Goal: Information Seeking & Learning: Learn about a topic

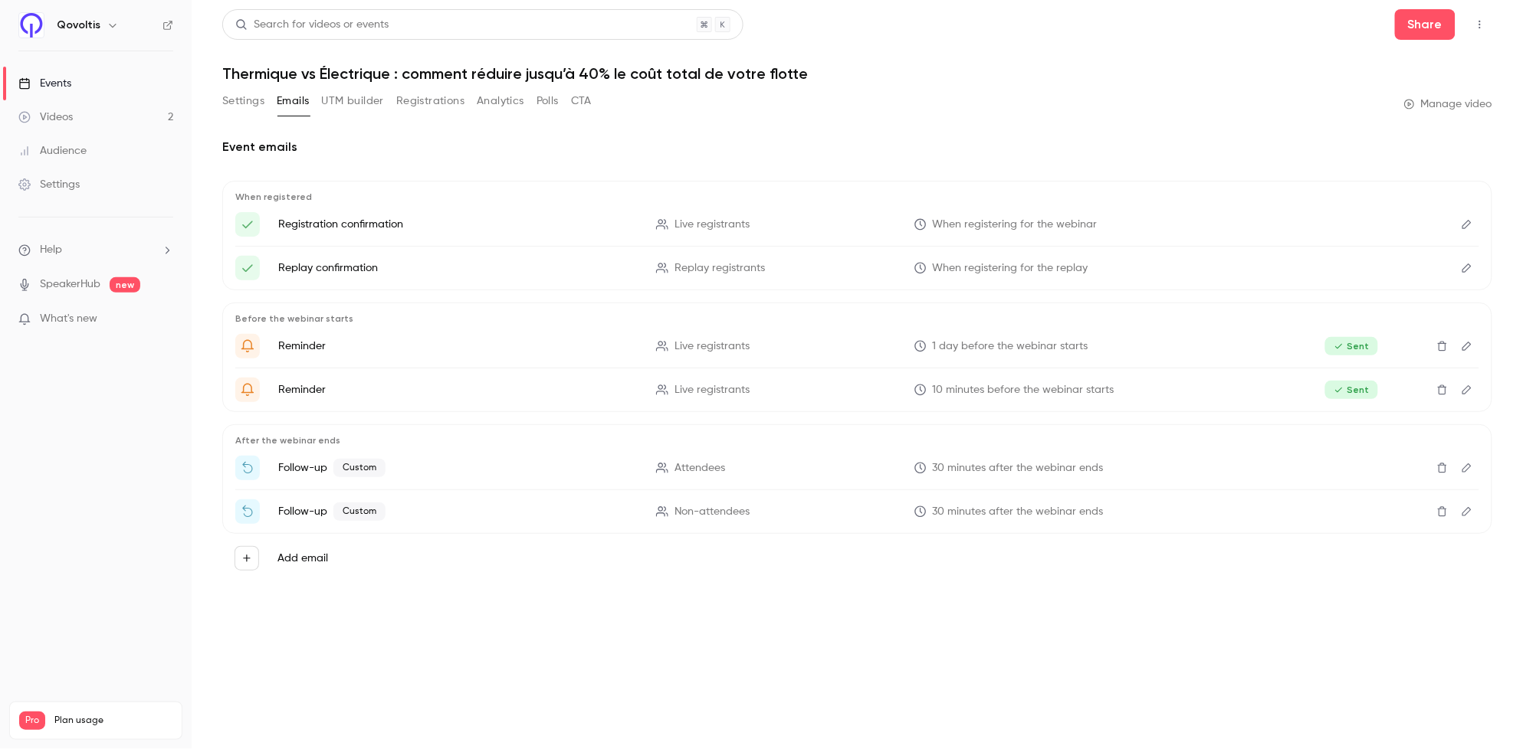
click at [457, 97] on button "Registrations" at bounding box center [430, 101] width 68 height 25
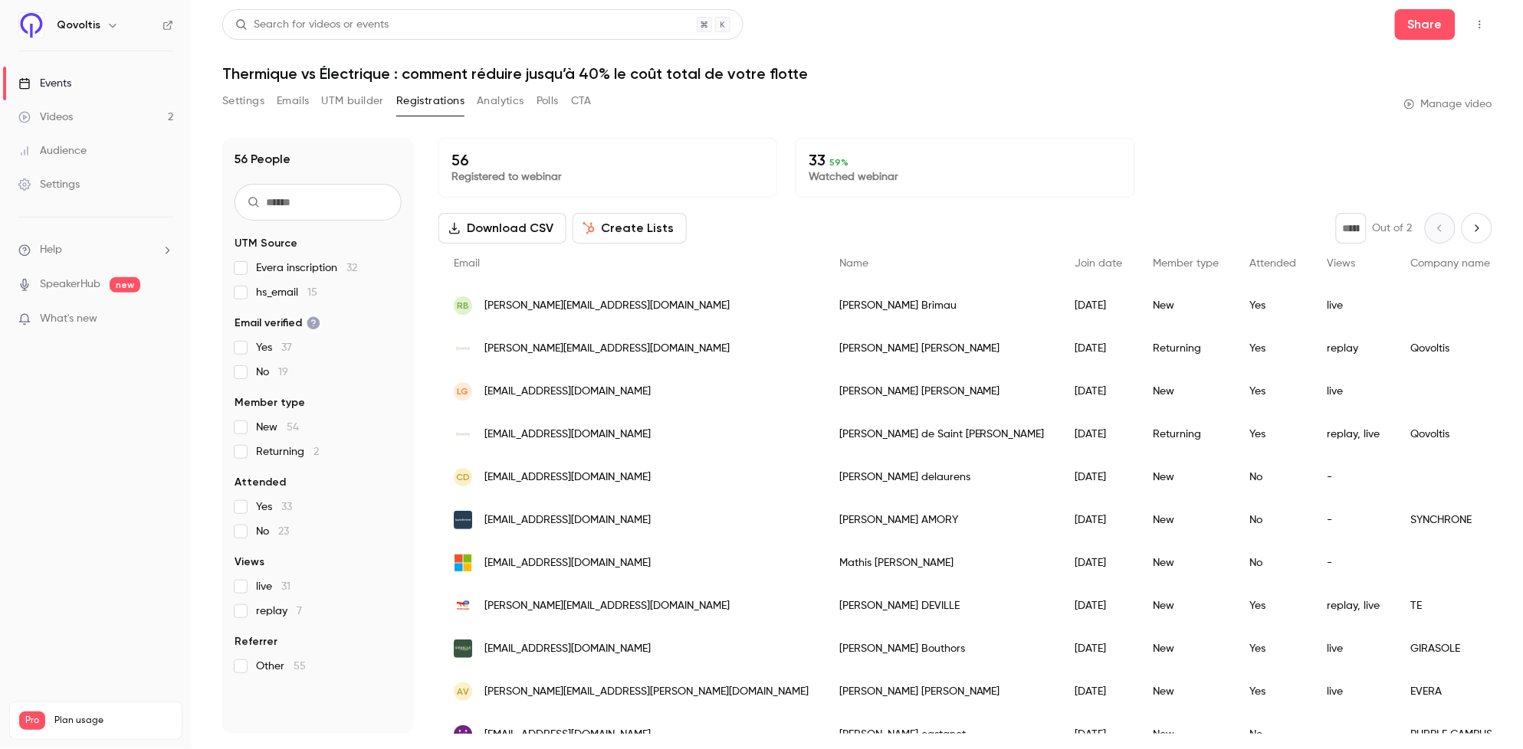
click at [485, 226] on button "Download CSV" at bounding box center [502, 228] width 128 height 31
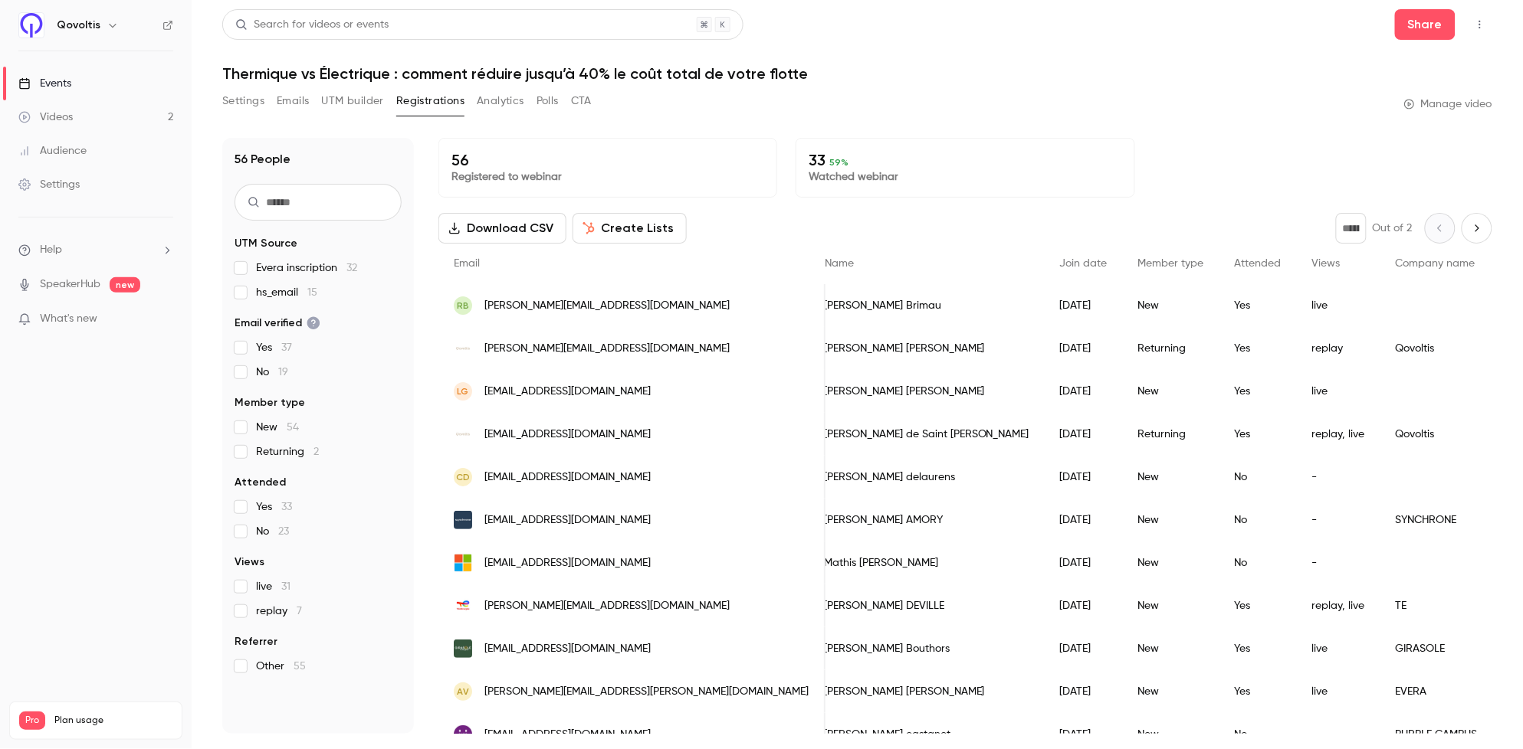
click at [525, 176] on p "Registered to webinar" at bounding box center [607, 176] width 313 height 15
click at [238, 97] on button "Settings" at bounding box center [243, 101] width 42 height 25
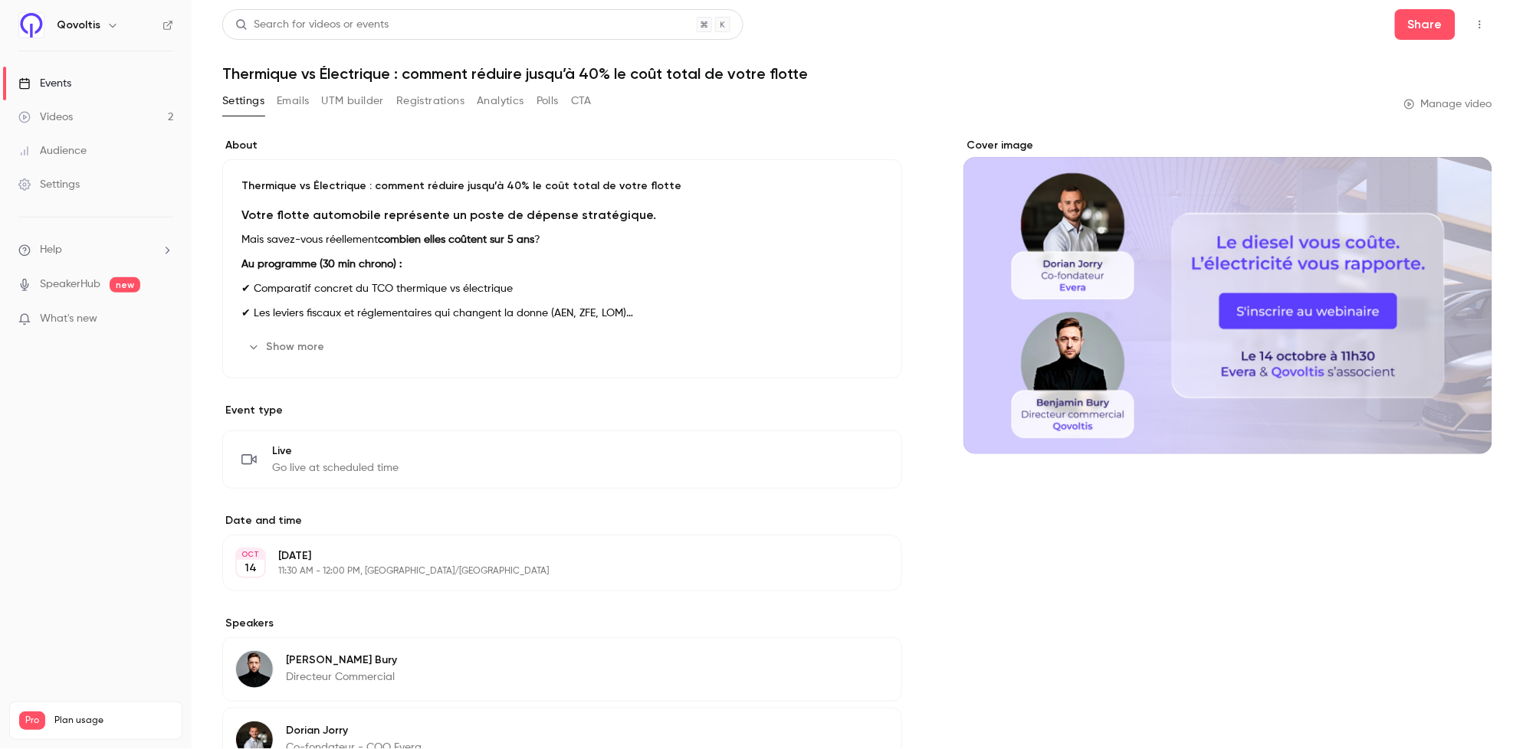
click at [271, 104] on div "Settings Emails UTM builder Registrations Analytics Polls CTA" at bounding box center [406, 101] width 369 height 25
click at [294, 102] on button "Emails" at bounding box center [293, 101] width 32 height 25
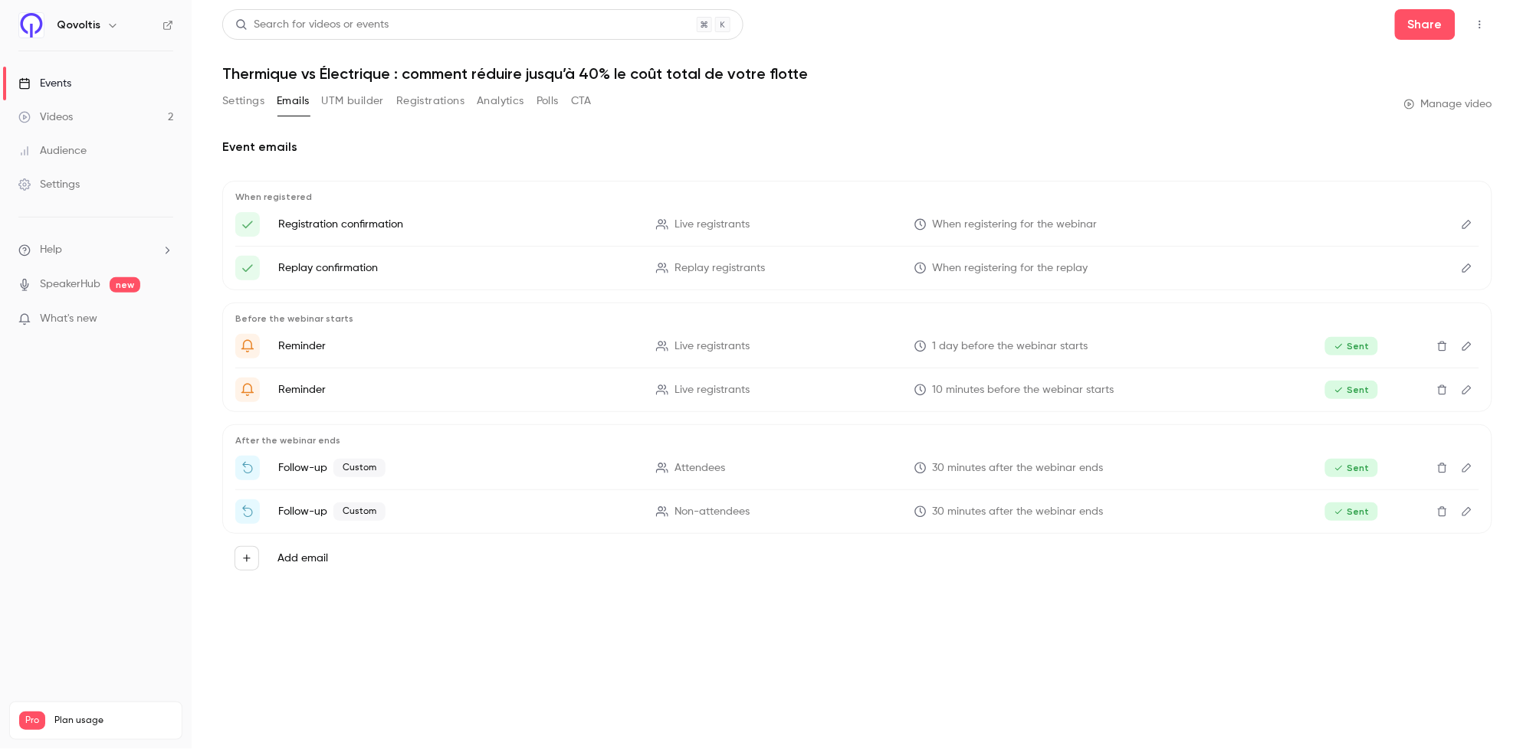
click at [349, 95] on button "UTM builder" at bounding box center [353, 101] width 62 height 25
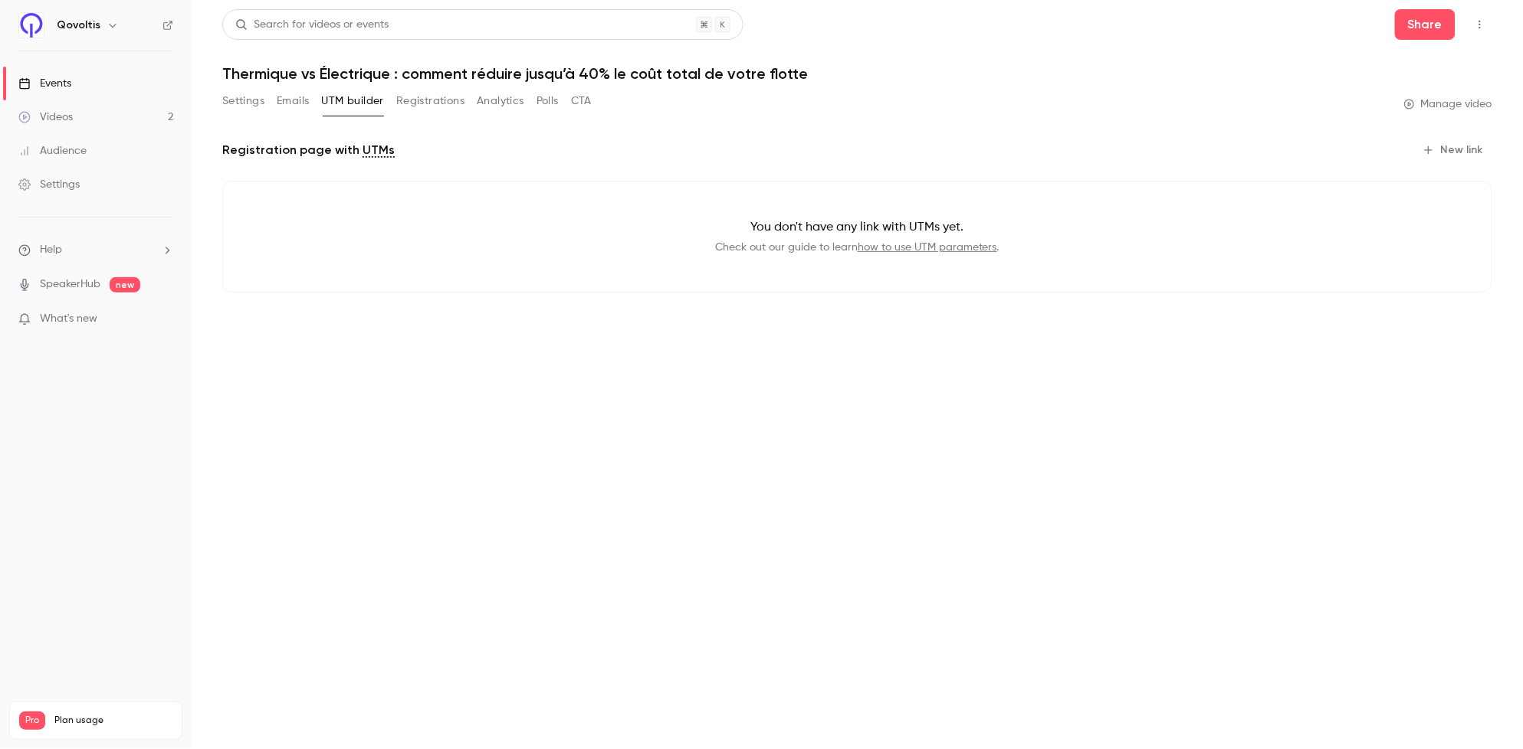
click at [422, 97] on button "Registrations" at bounding box center [430, 101] width 68 height 25
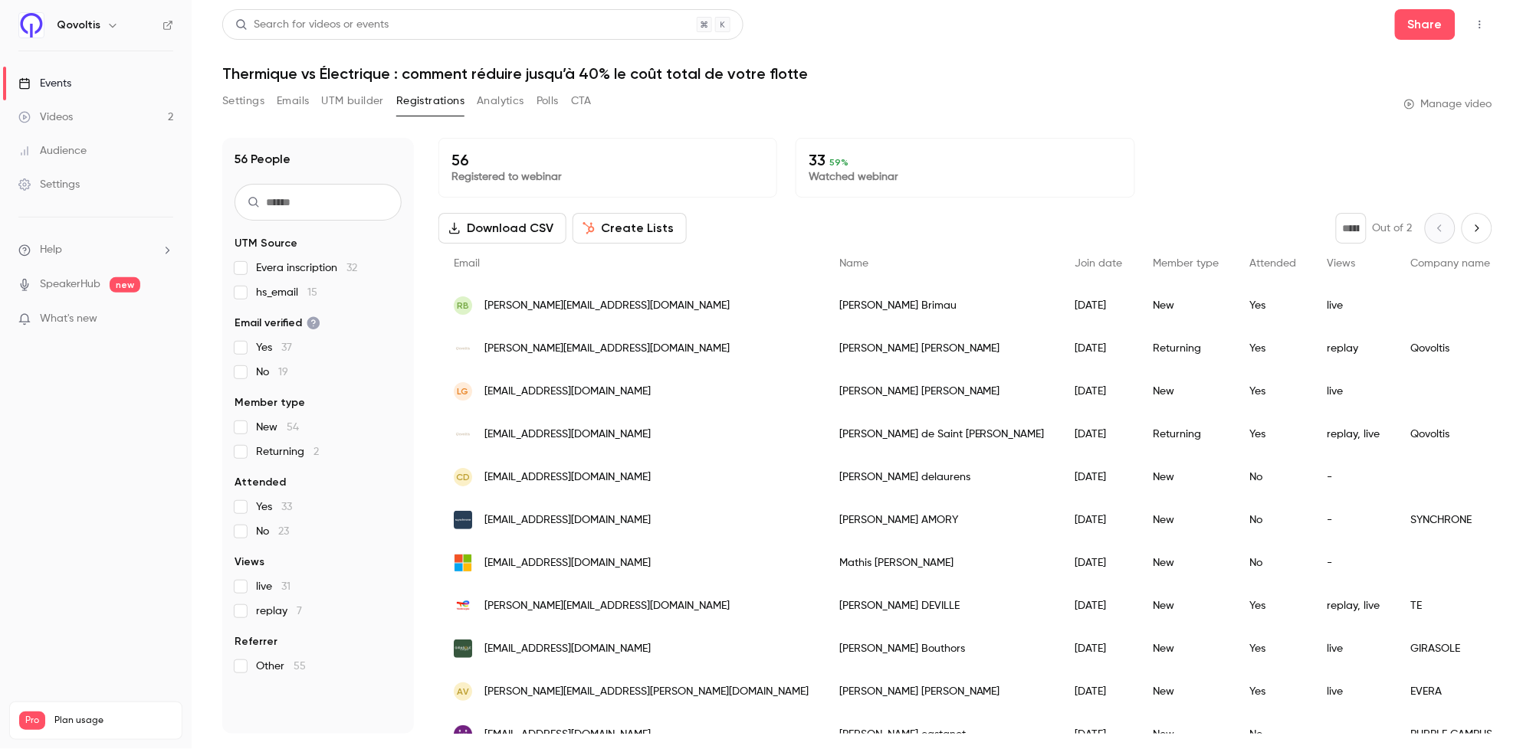
click at [494, 100] on button "Analytics" at bounding box center [501, 101] width 48 height 25
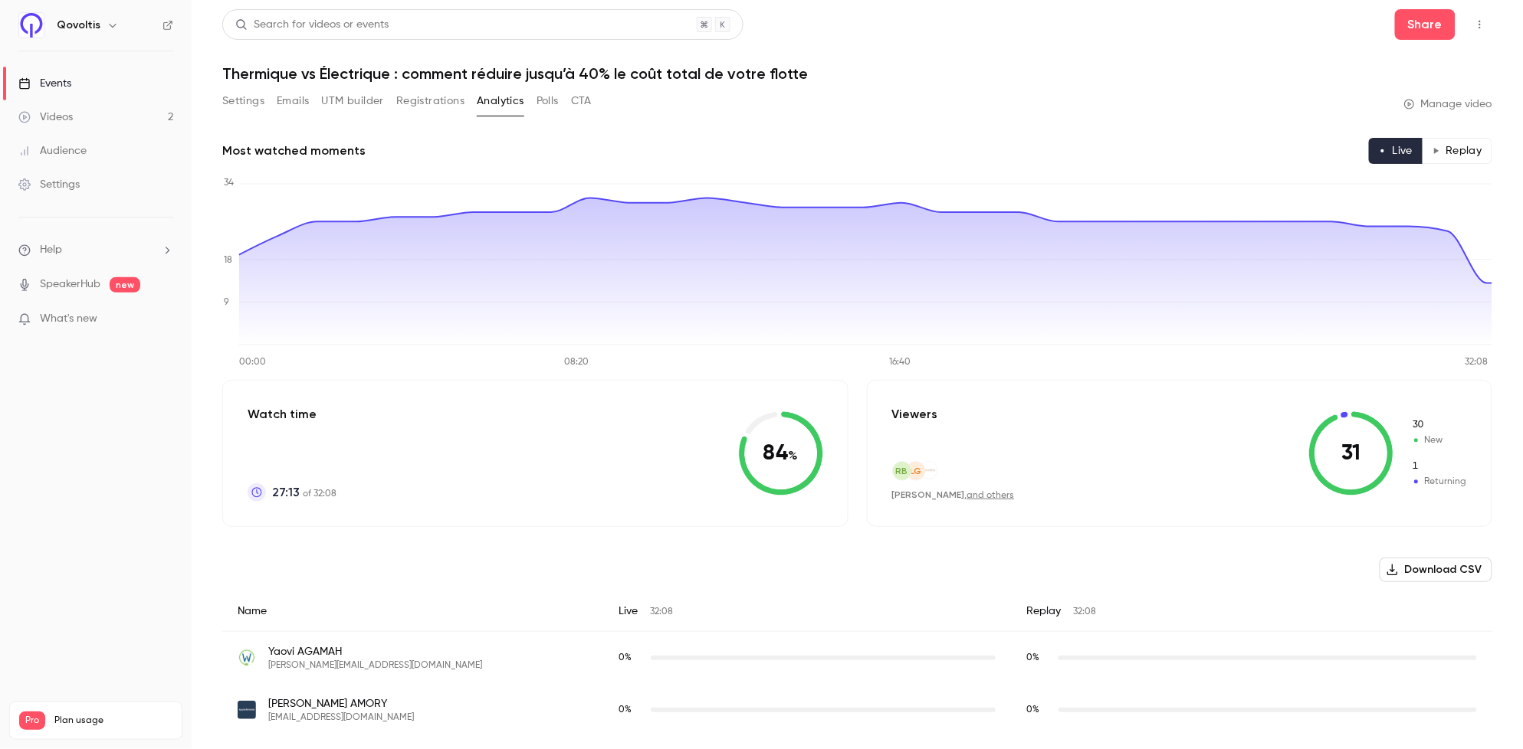
click at [291, 101] on button "Emails" at bounding box center [293, 101] width 32 height 25
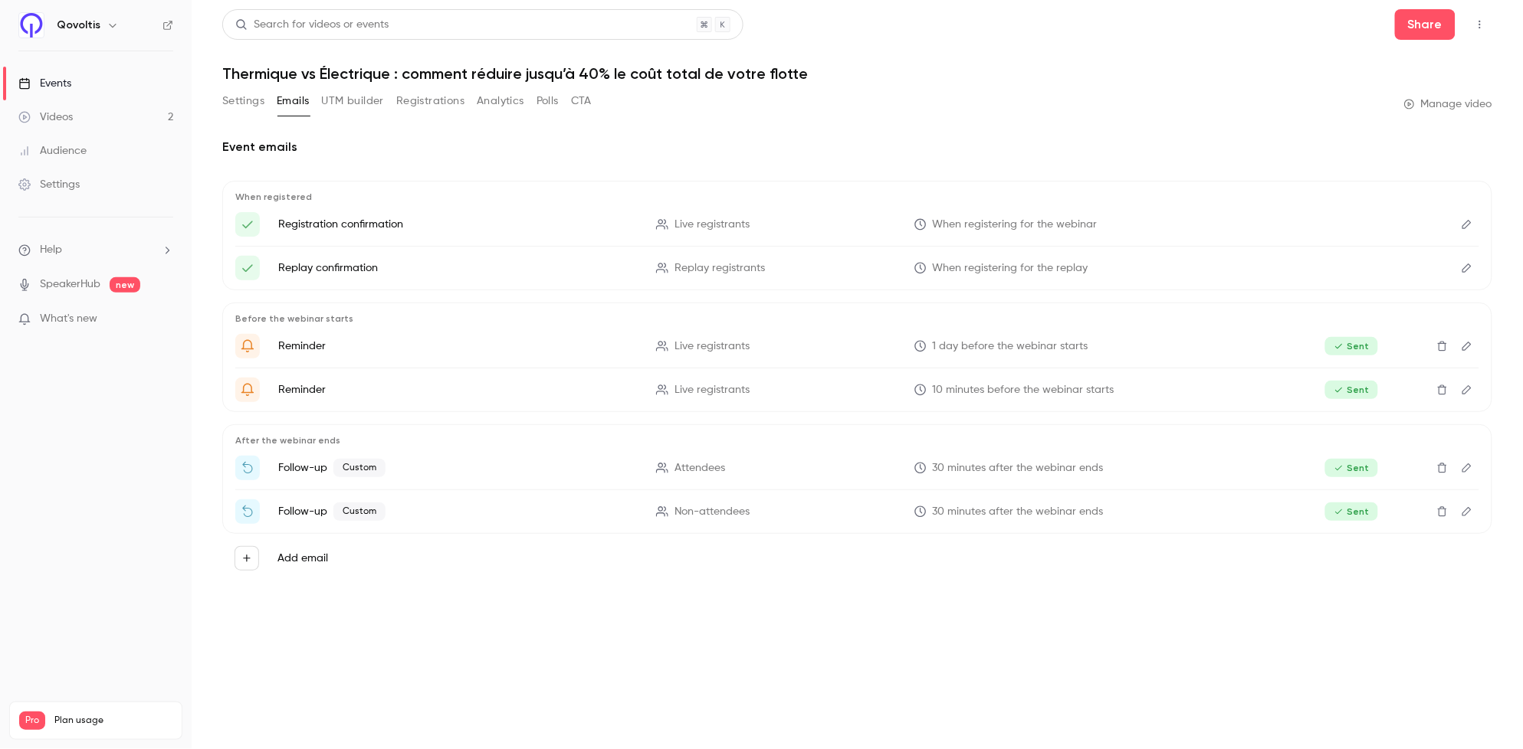
click at [500, 100] on button "Analytics" at bounding box center [501, 101] width 48 height 25
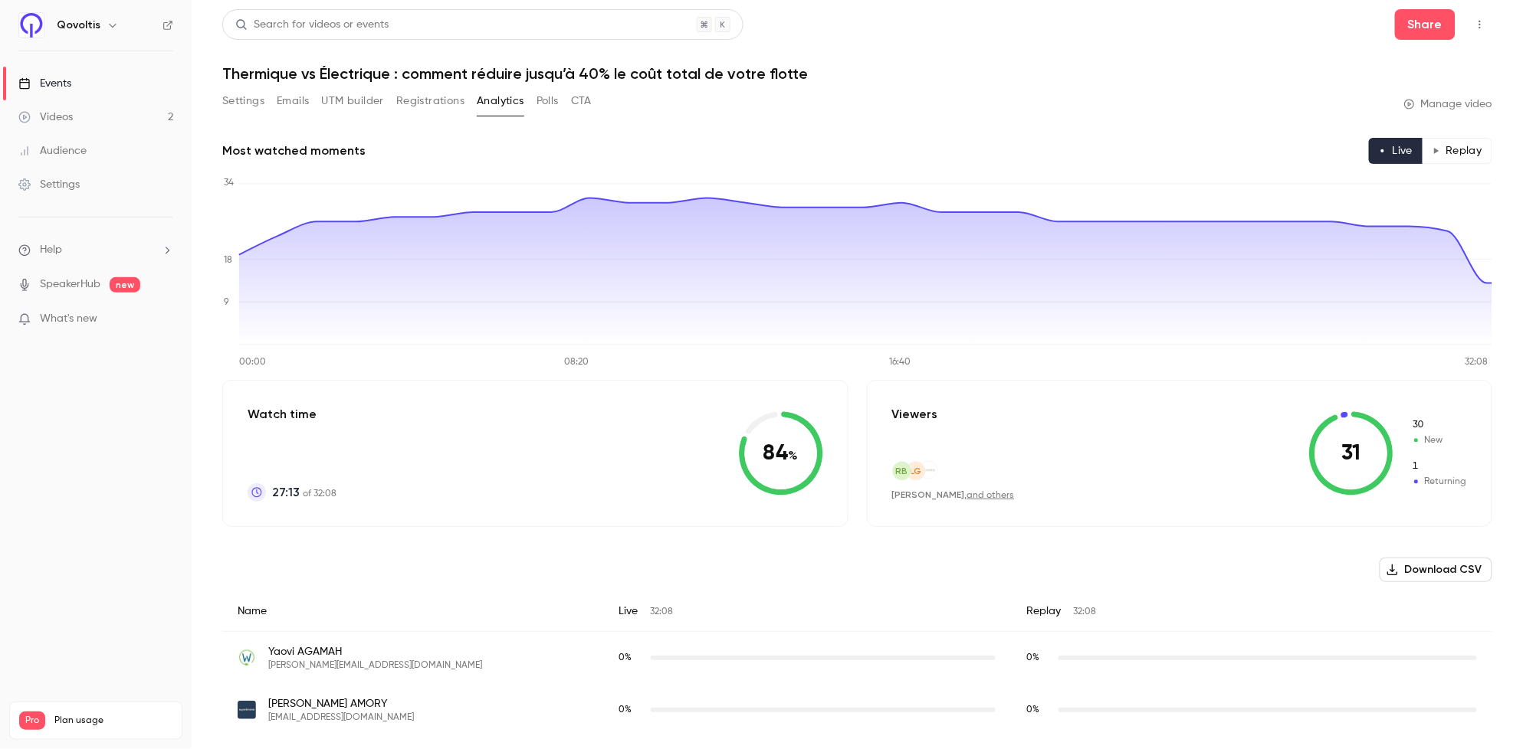
click at [547, 105] on button "Polls" at bounding box center [547, 101] width 22 height 25
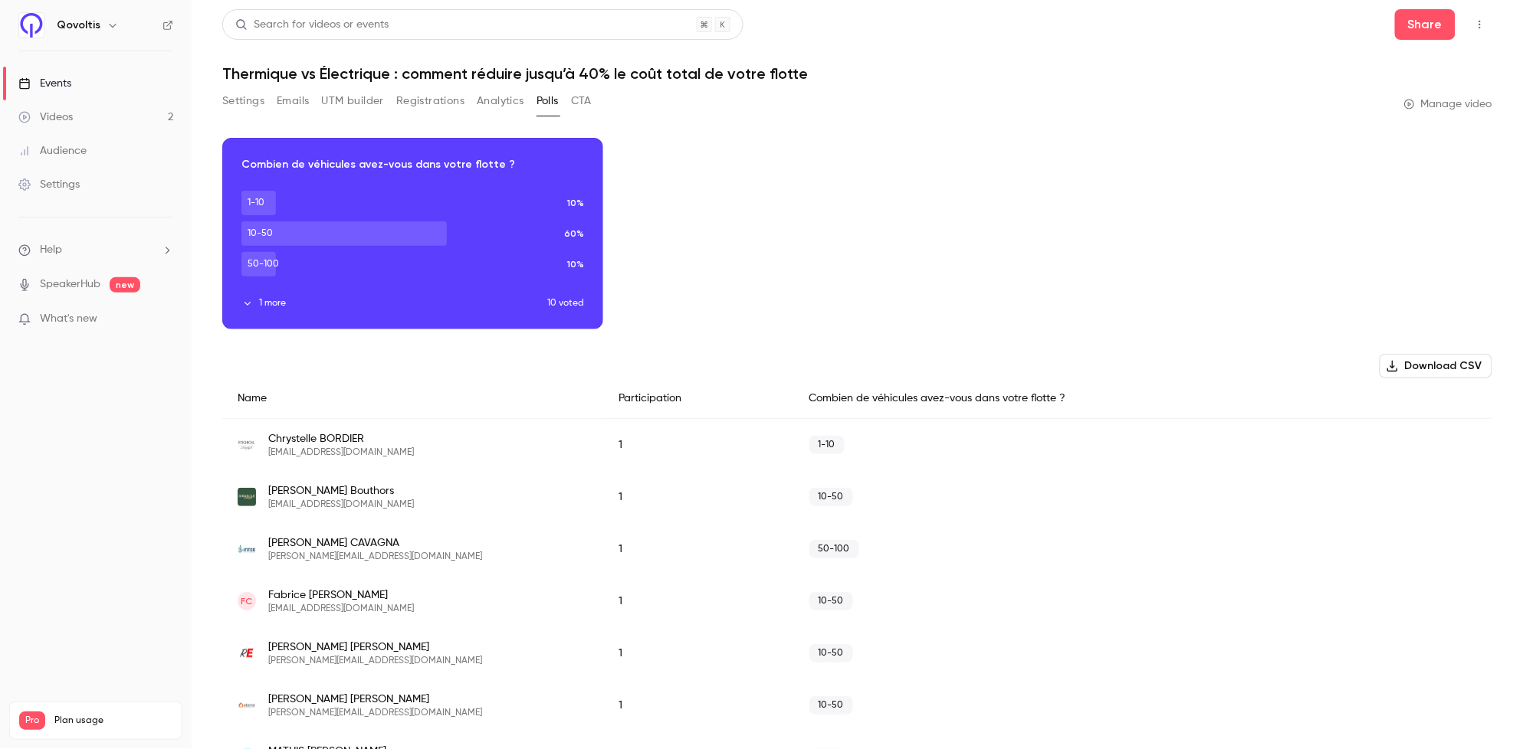
click at [575, 105] on button "CTA" at bounding box center [581, 101] width 21 height 25
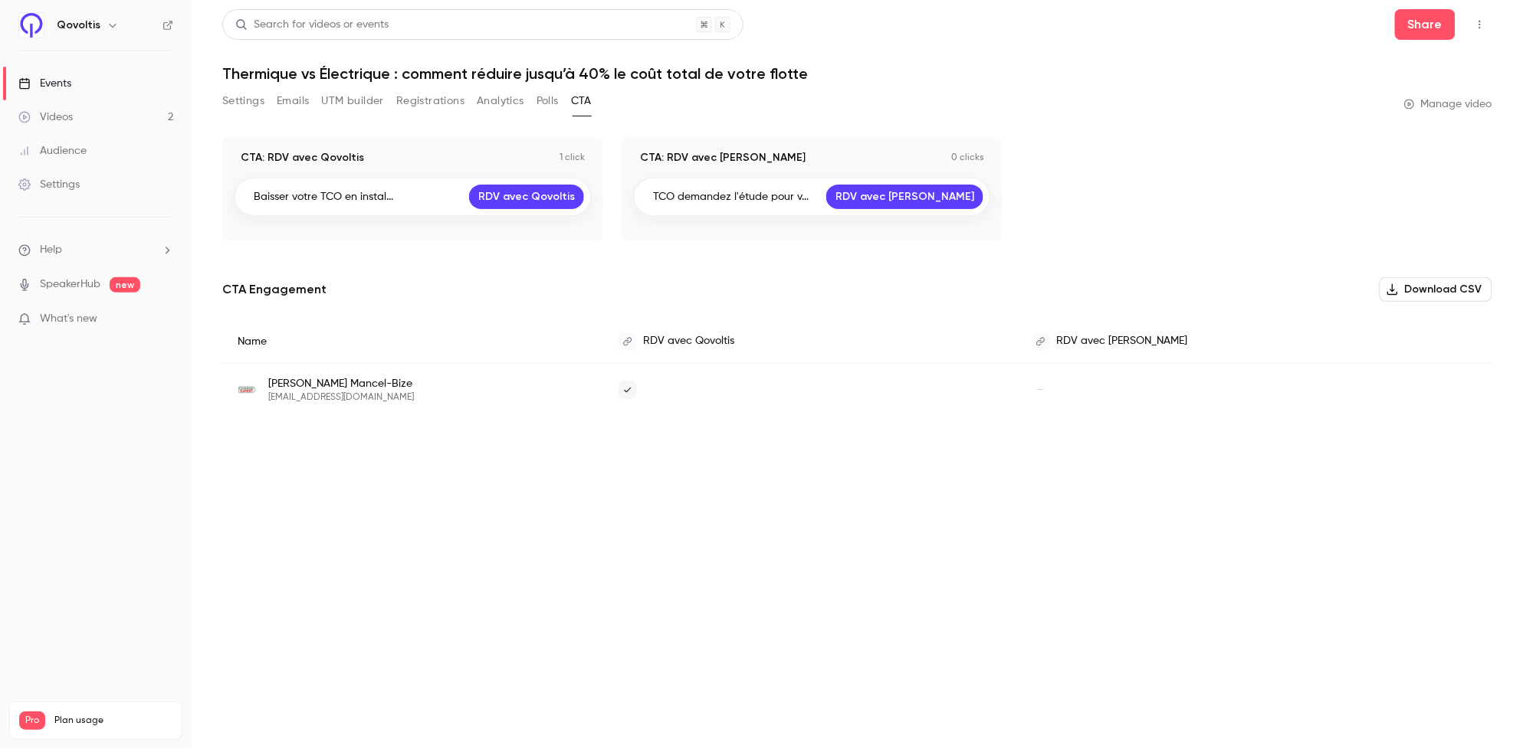
click at [529, 96] on div "Settings Emails UTM builder Registrations Analytics Polls CTA" at bounding box center [406, 101] width 369 height 25
click at [548, 104] on button "Polls" at bounding box center [547, 101] width 22 height 25
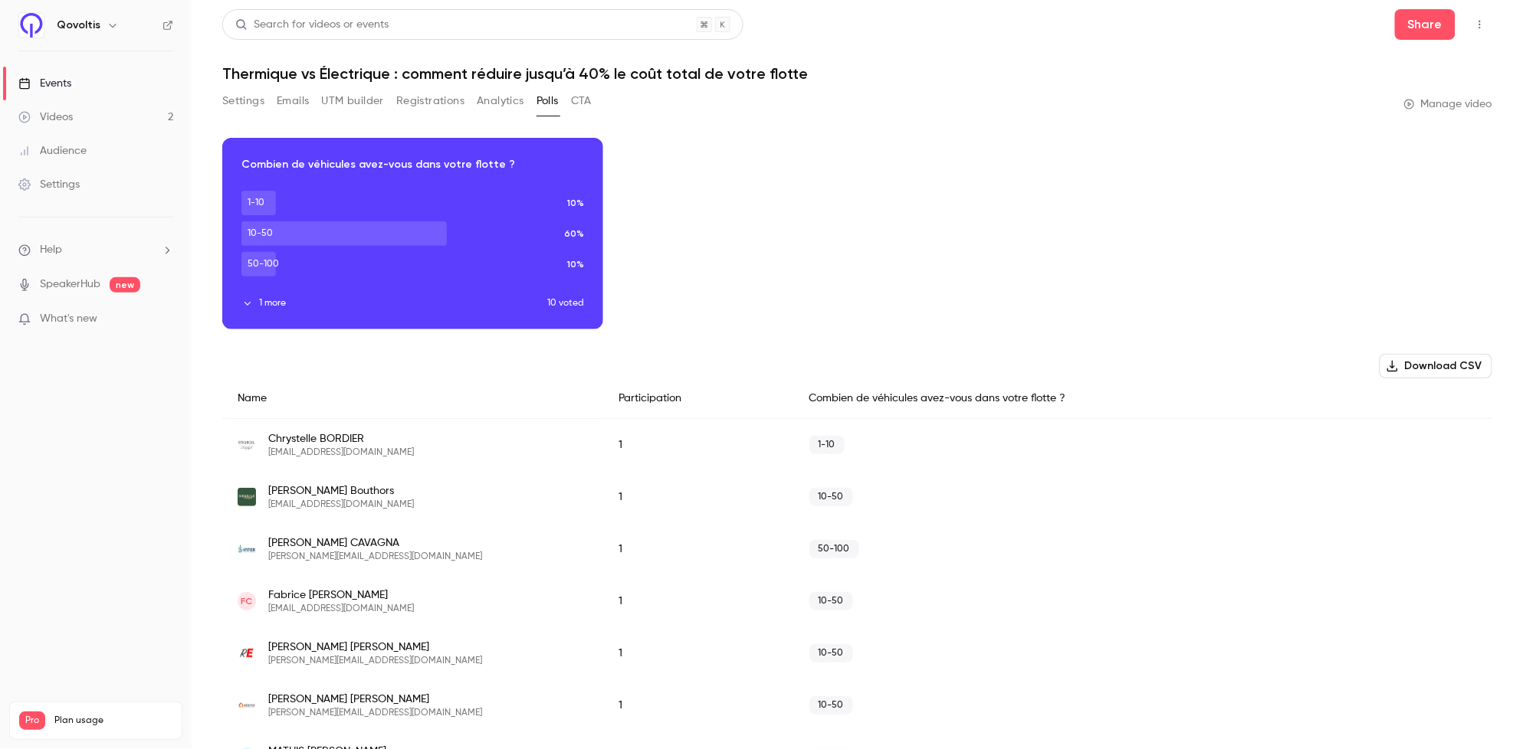
click at [583, 101] on button "CTA" at bounding box center [581, 101] width 21 height 25
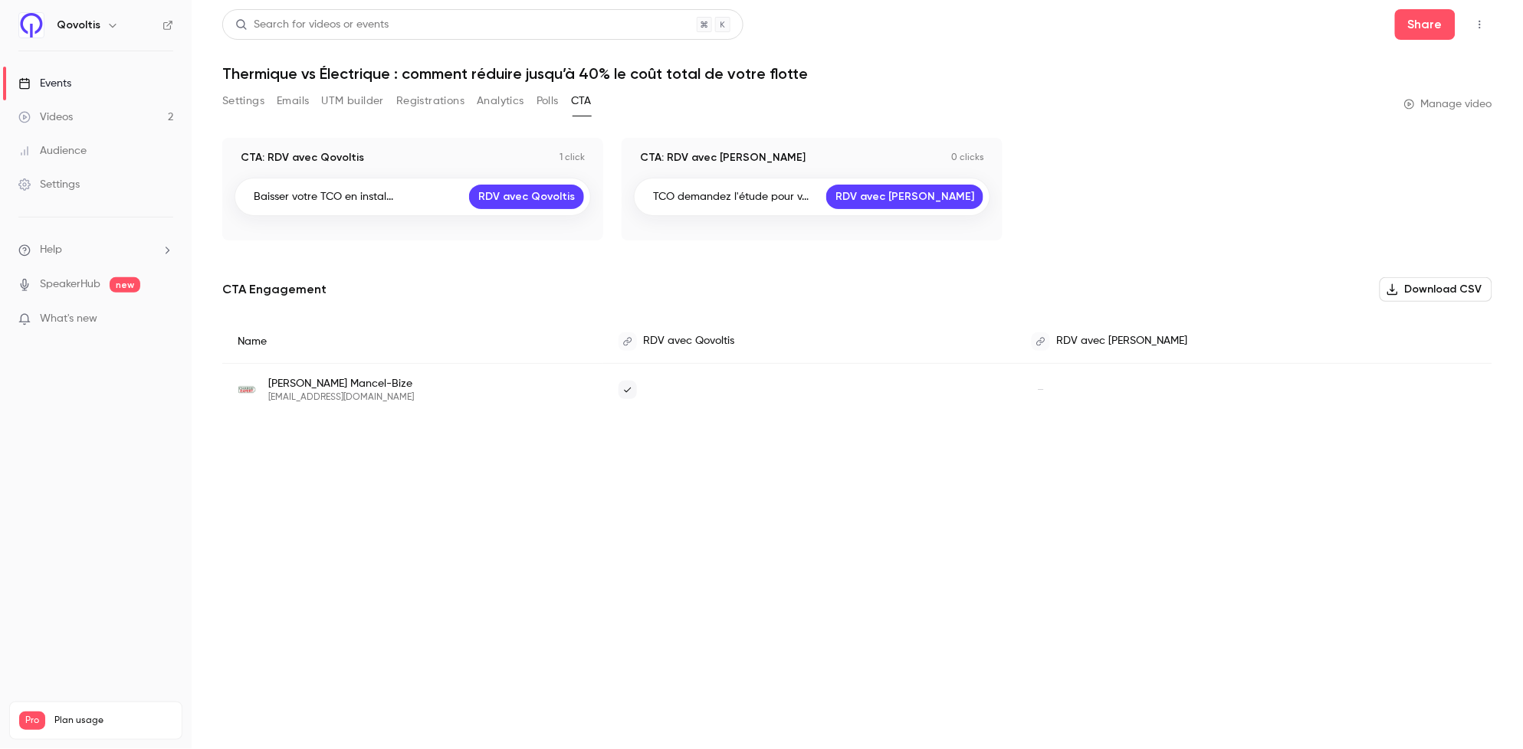
click at [287, 103] on button "Emails" at bounding box center [293, 101] width 32 height 25
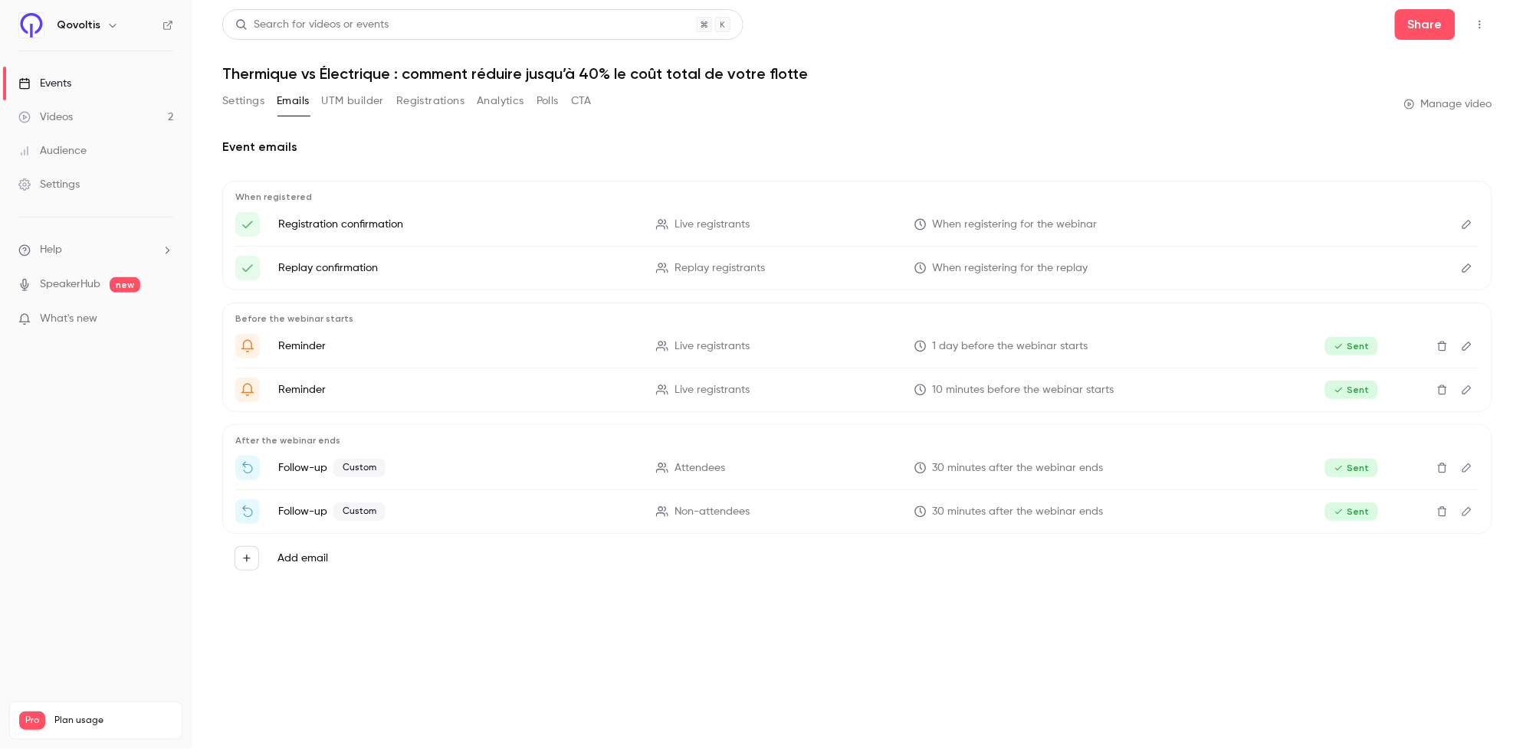
click at [351, 104] on button "UTM builder" at bounding box center [353, 101] width 62 height 25
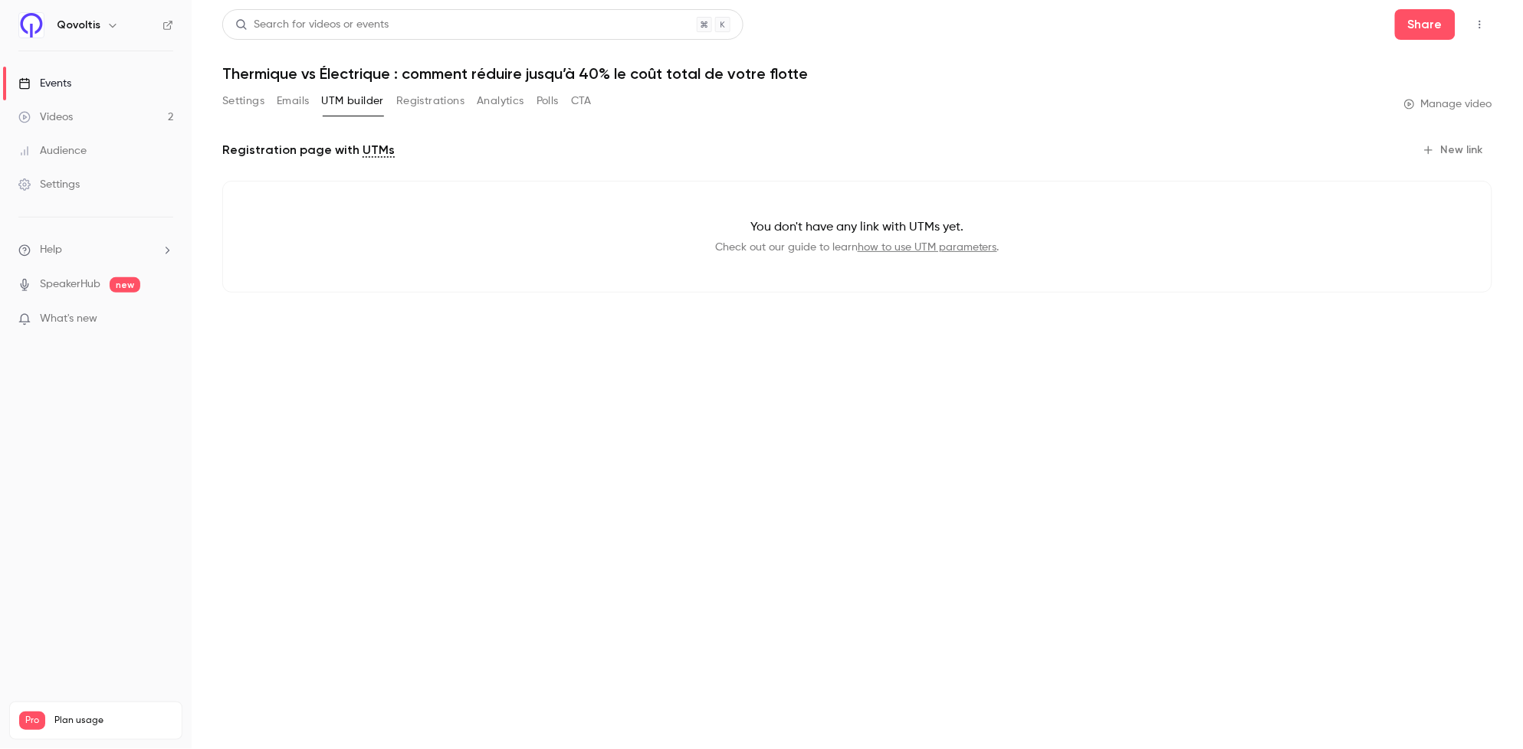
click at [442, 98] on button "Registrations" at bounding box center [430, 101] width 68 height 25
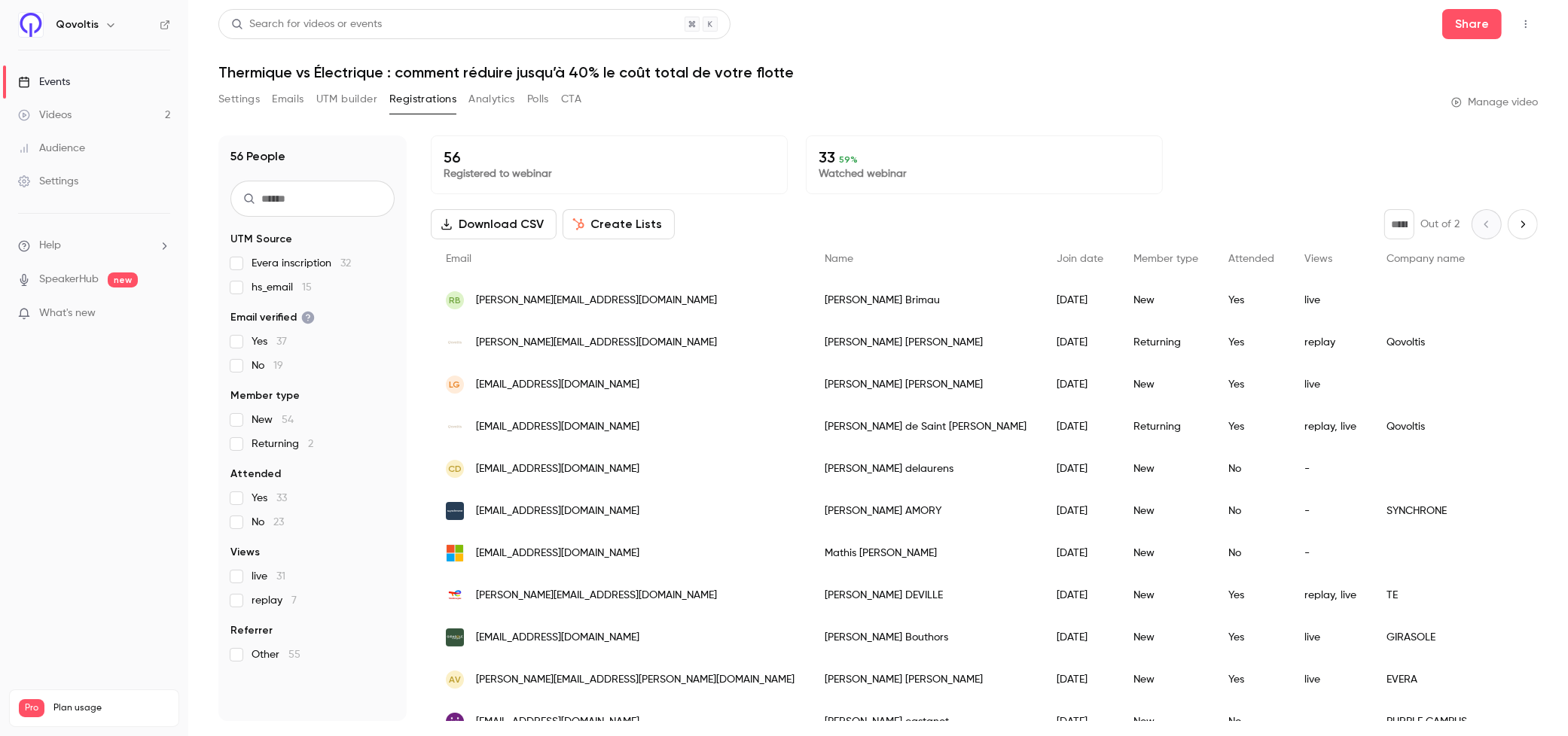
click at [489, 99] on button "Analytics" at bounding box center [493, 99] width 47 height 25
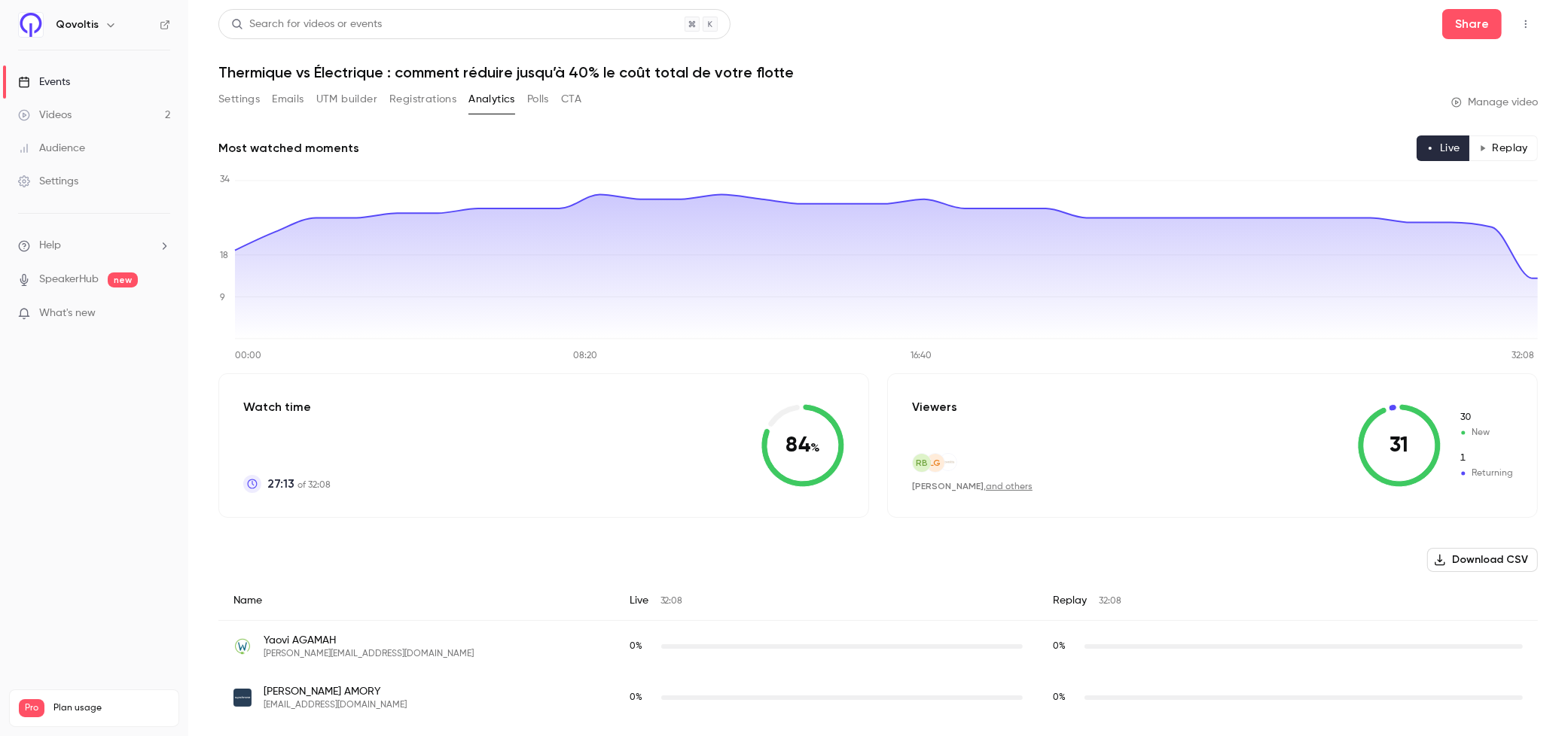
click at [549, 96] on button "Polls" at bounding box center [538, 99] width 22 height 25
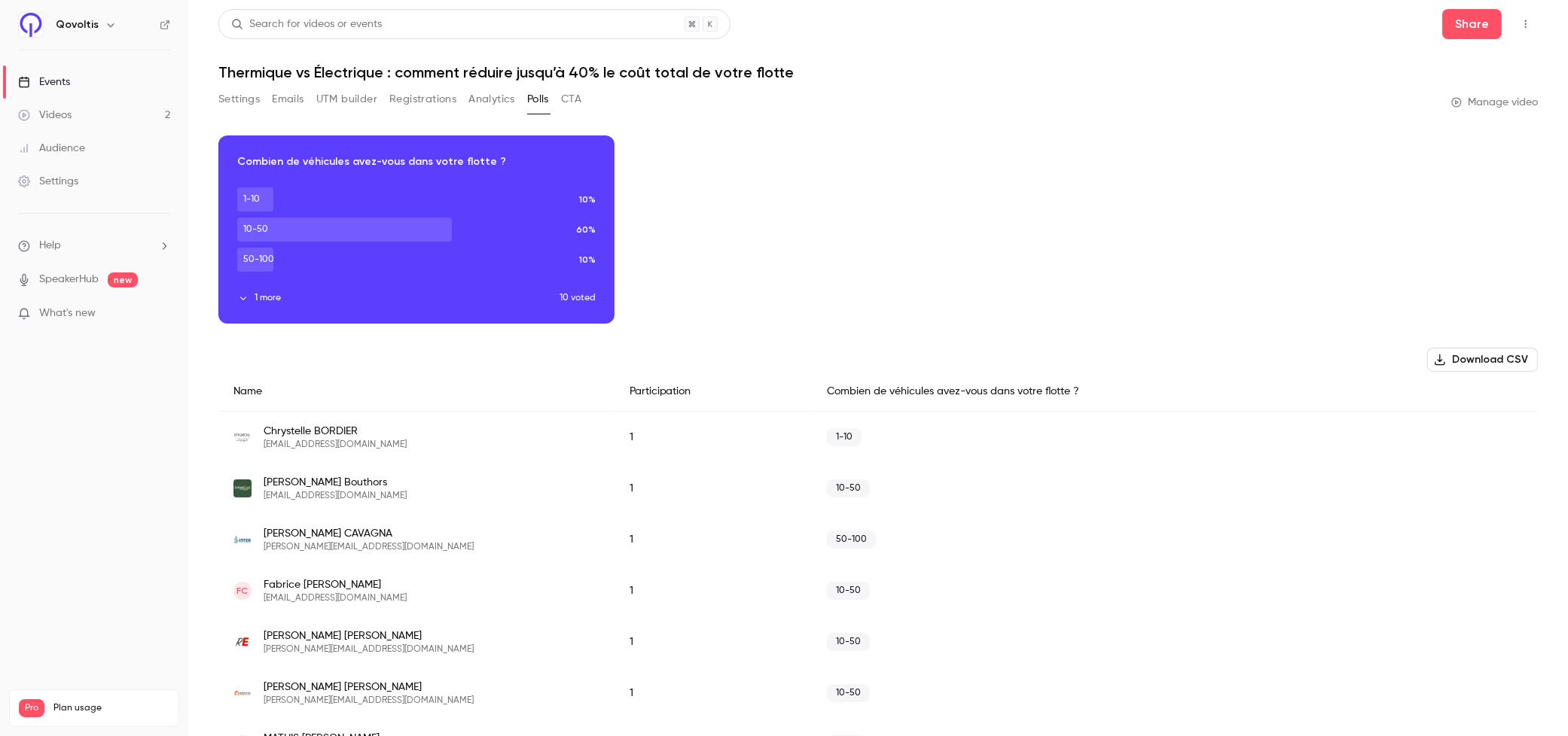
click at [255, 305] on button "1 more" at bounding box center [398, 299] width 322 height 14
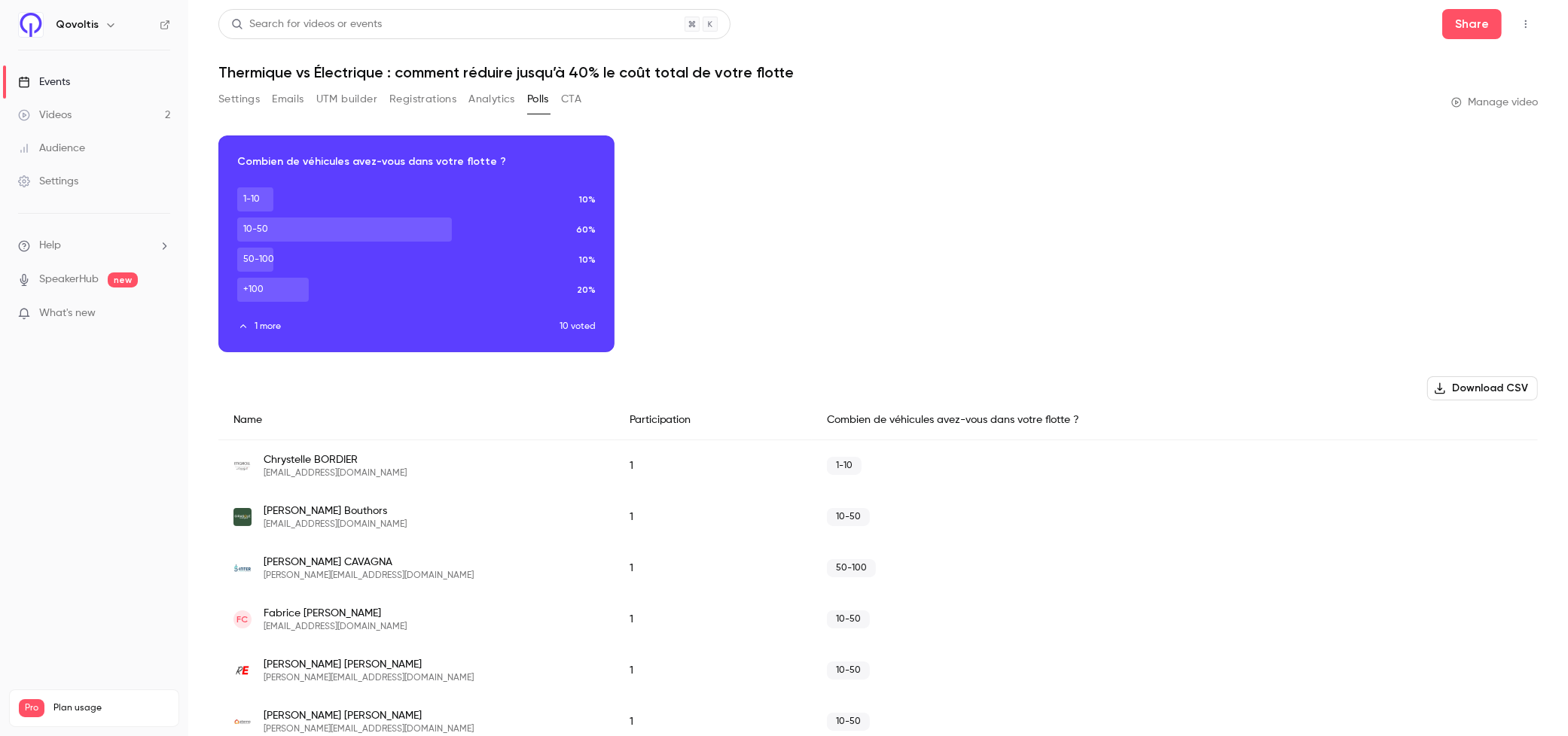
click at [482, 95] on button "Analytics" at bounding box center [493, 99] width 47 height 25
